Goal: Task Accomplishment & Management: Manage account settings

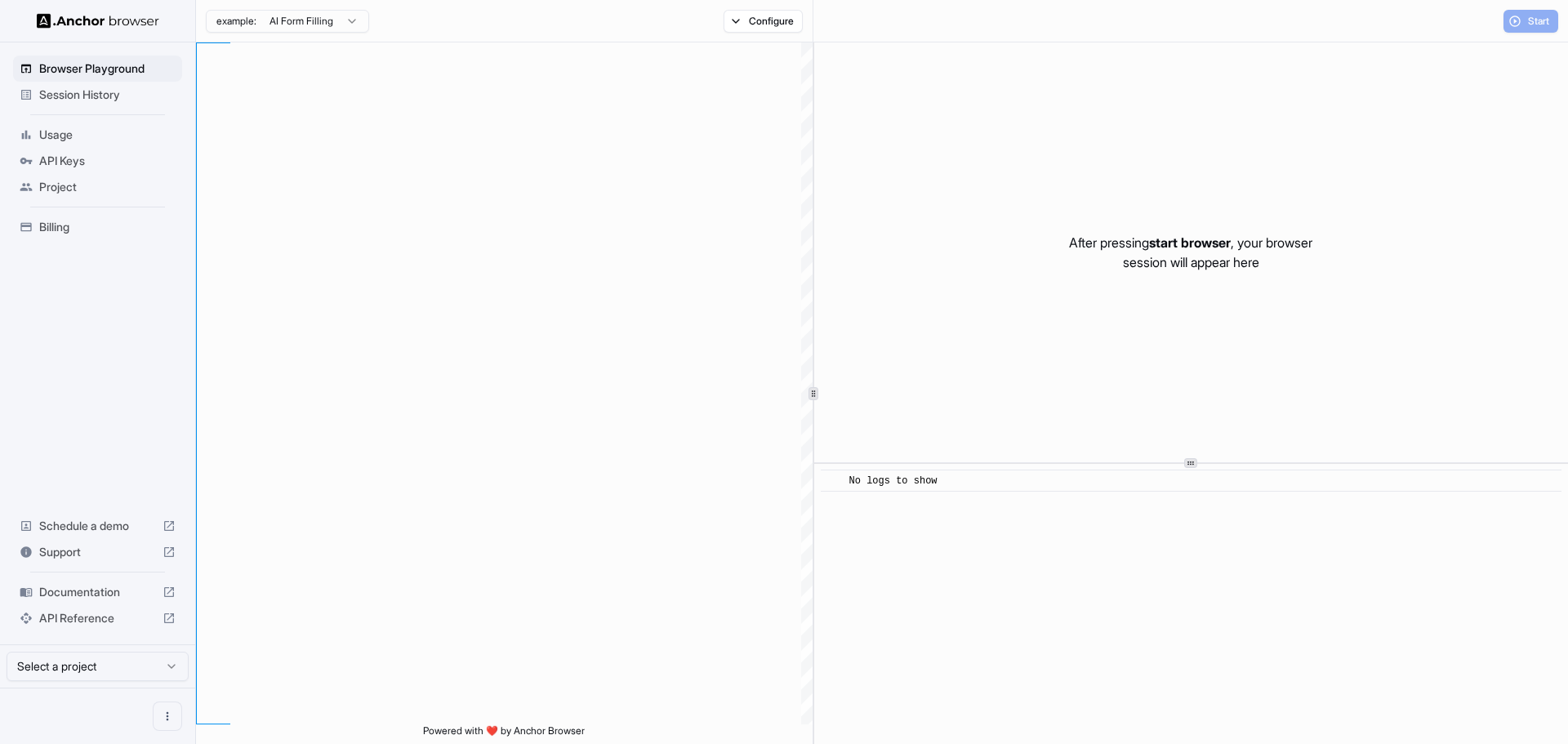
type textarea "**********"
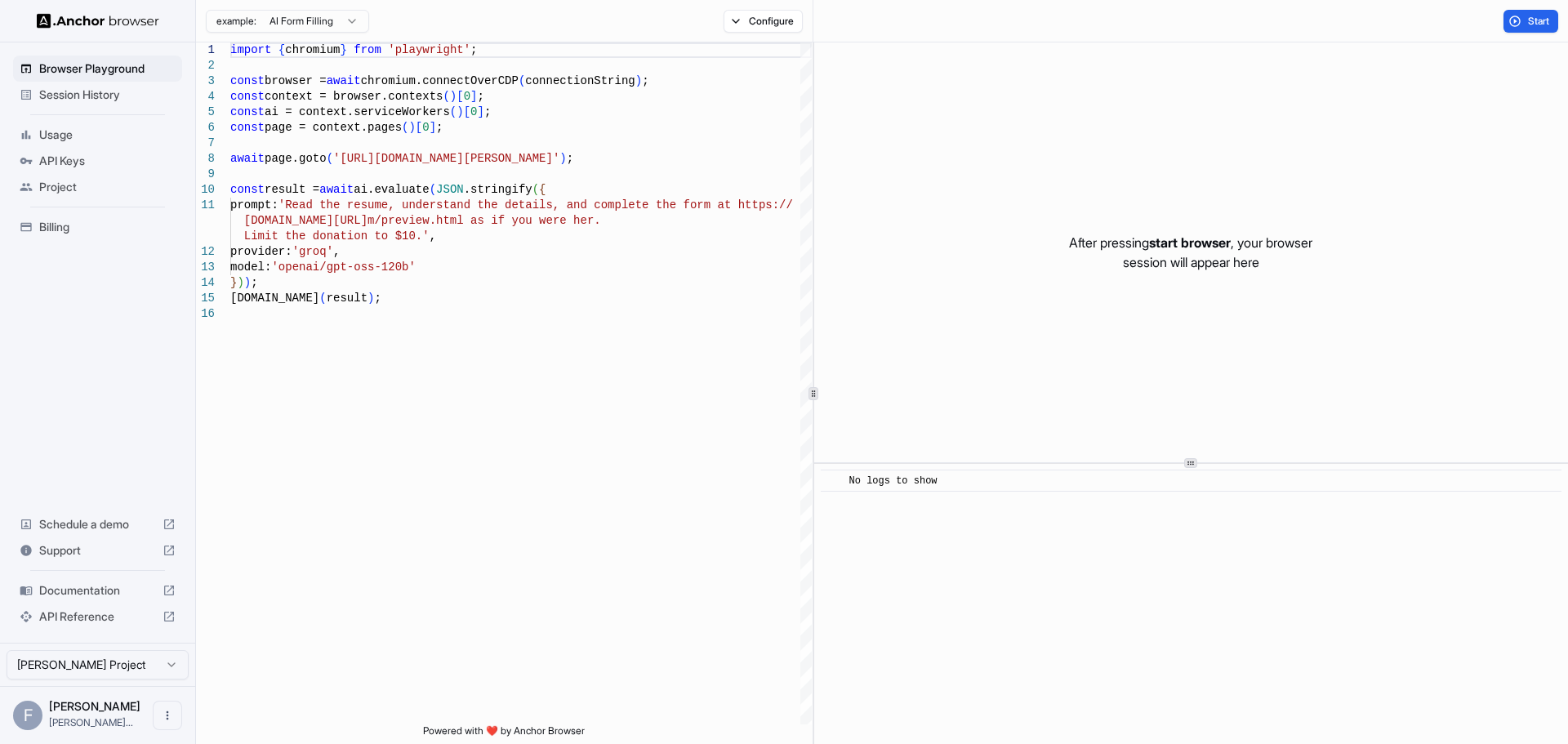
click at [55, 142] on span "Usage" at bounding box center [107, 134] width 136 height 16
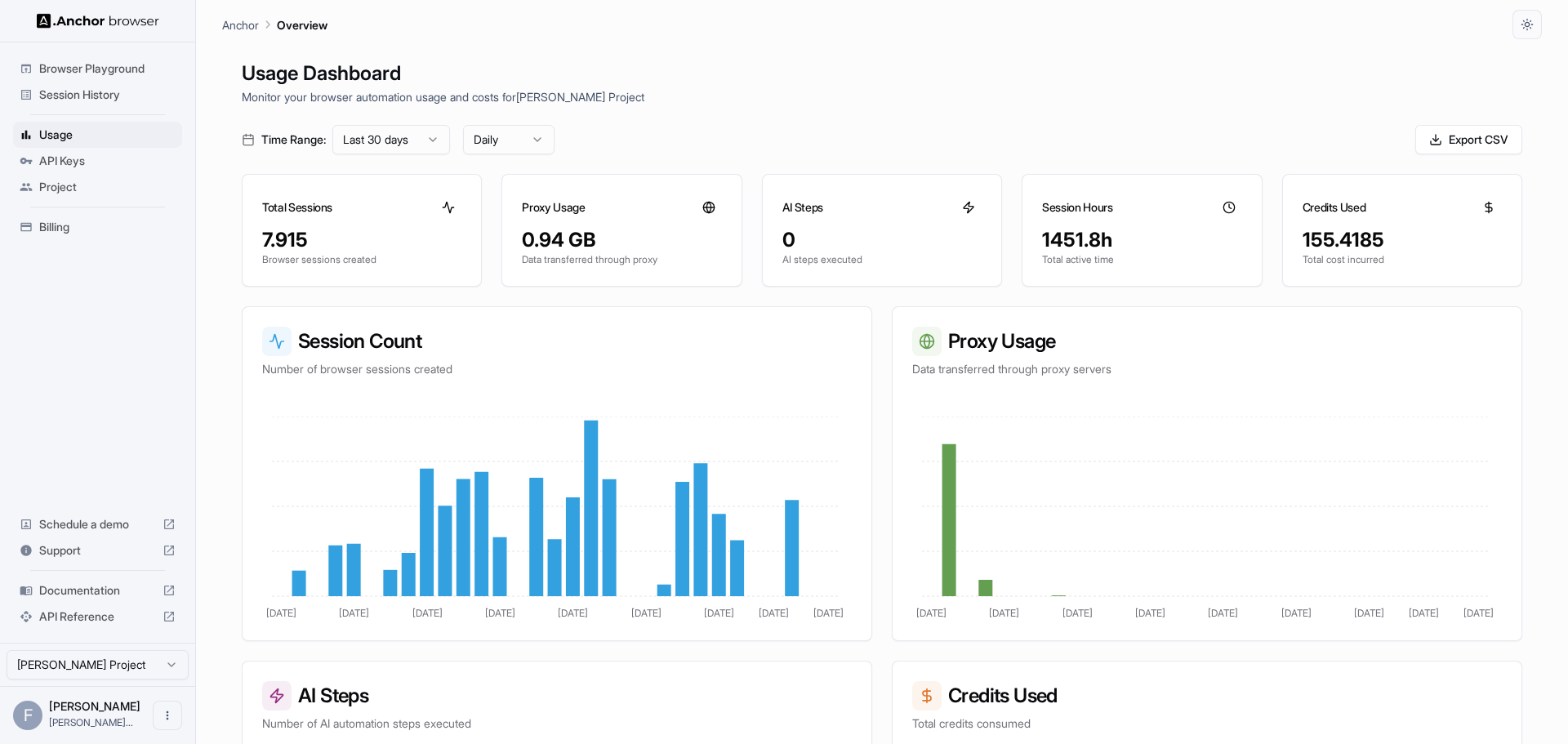
click at [59, 222] on span "Billing" at bounding box center [107, 226] width 136 height 16
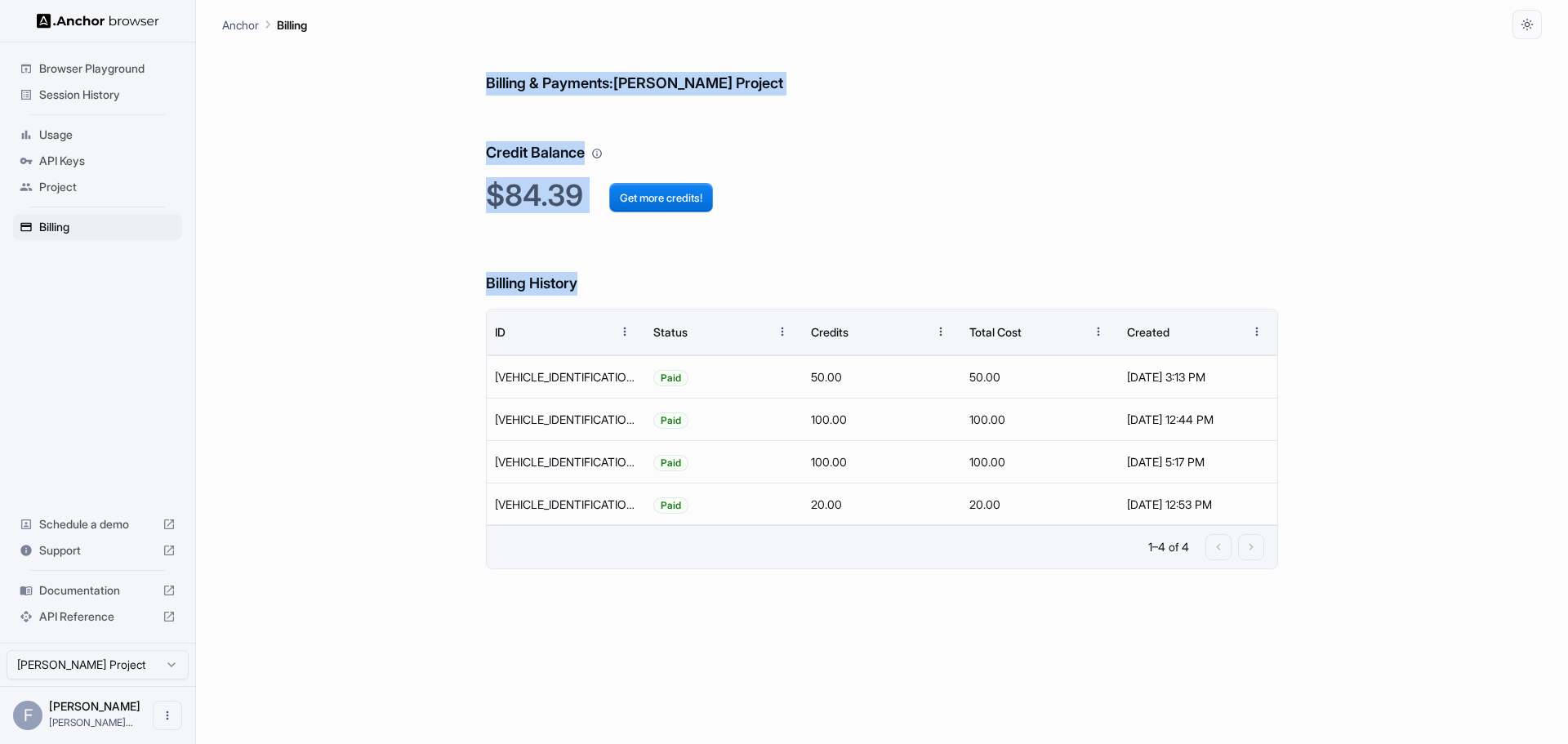
drag, startPoint x: 457, startPoint y: 47, endPoint x: 787, endPoint y: 228, distance: 376.4
click at [787, 228] on div "Billing & Payments: [PERSON_NAME] Project Credit Balance $84.39 Get more credit…" at bounding box center [881, 391] width 1319 height 705
click at [434, 60] on div "Billing & Payments: [PERSON_NAME] Project Credit Balance $84.39 Get more credit…" at bounding box center [881, 391] width 1319 height 705
